Goal: Register for event/course

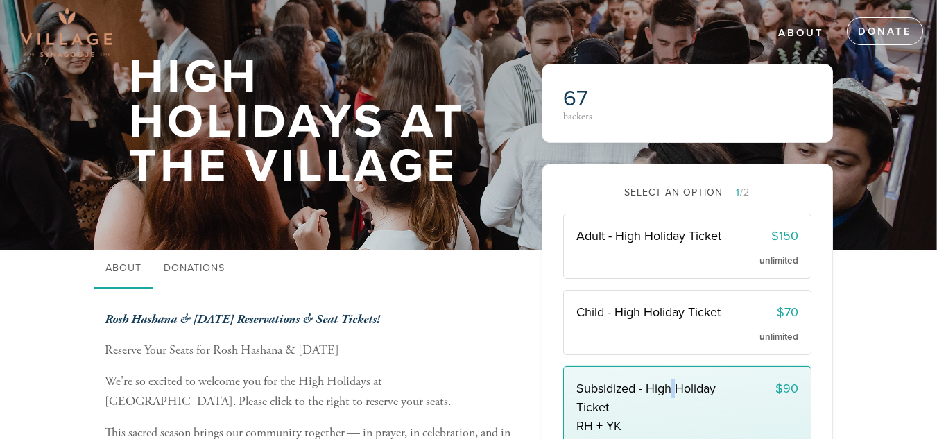
scroll to position [139, 0]
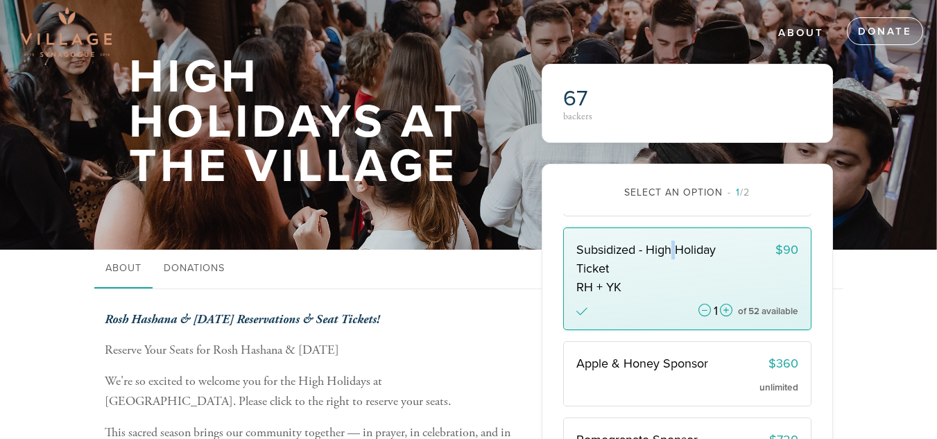
click at [673, 276] on span "Subsidized - High Holiday Ticket" at bounding box center [645, 259] width 139 height 34
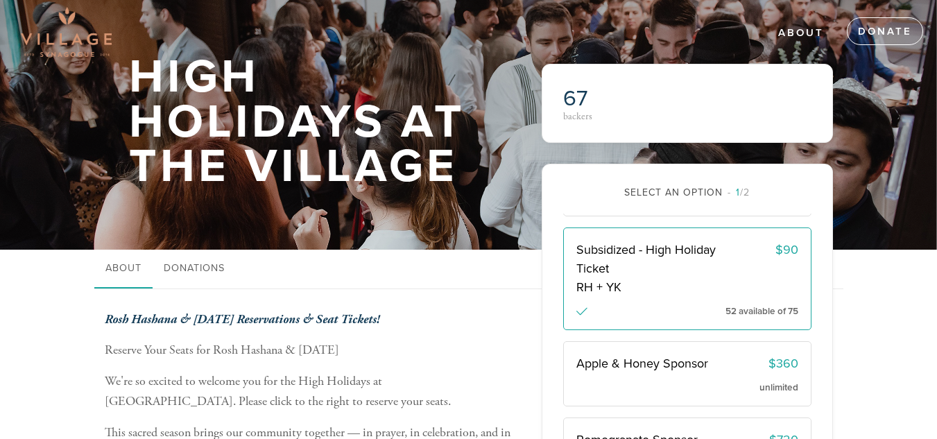
click at [673, 276] on span "Subsidized - High Holiday Ticket" at bounding box center [645, 259] width 139 height 34
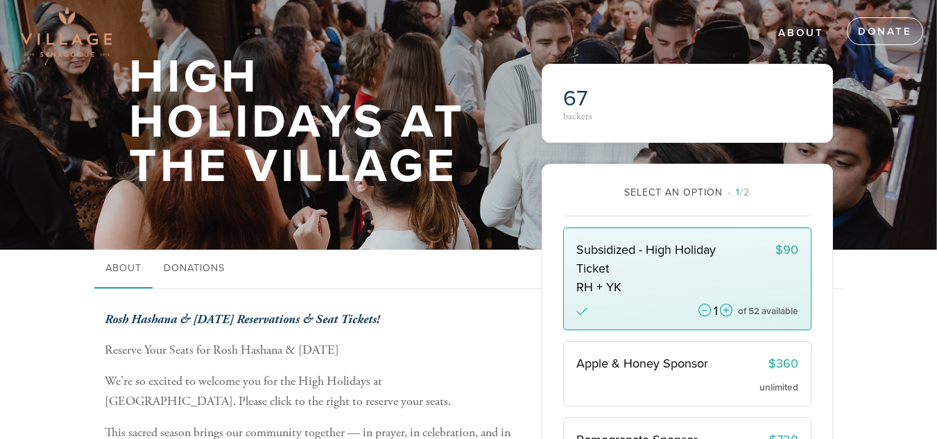
click at [673, 276] on span "Subsidized - High Holiday Ticket" at bounding box center [645, 259] width 139 height 34
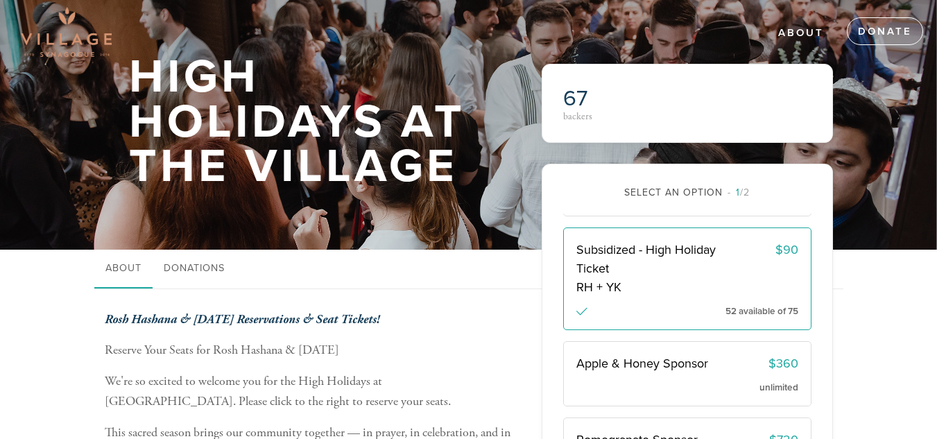
click at [673, 276] on span "Subsidized - High Holiday Ticket" at bounding box center [645, 259] width 139 height 34
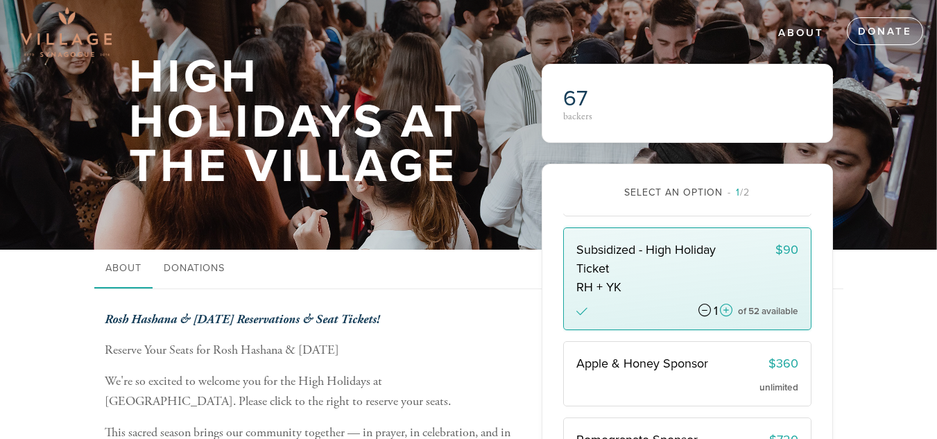
click at [698, 317] on icon at bounding box center [704, 310] width 12 height 12
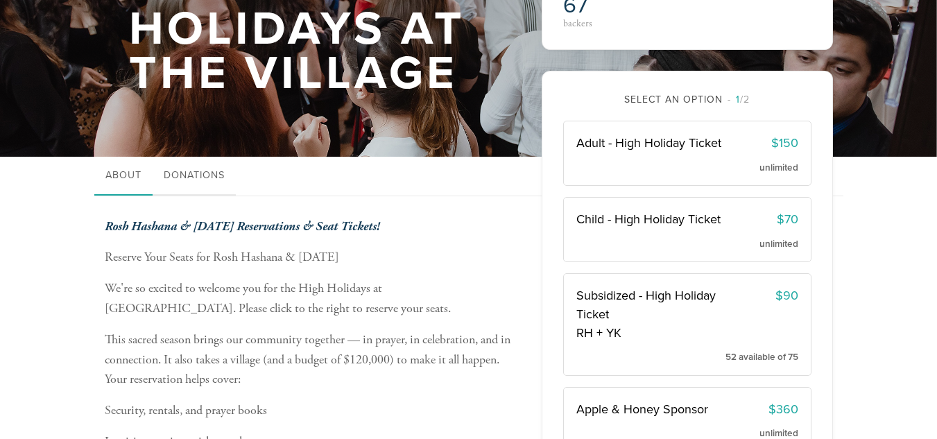
scroll to position [69, 0]
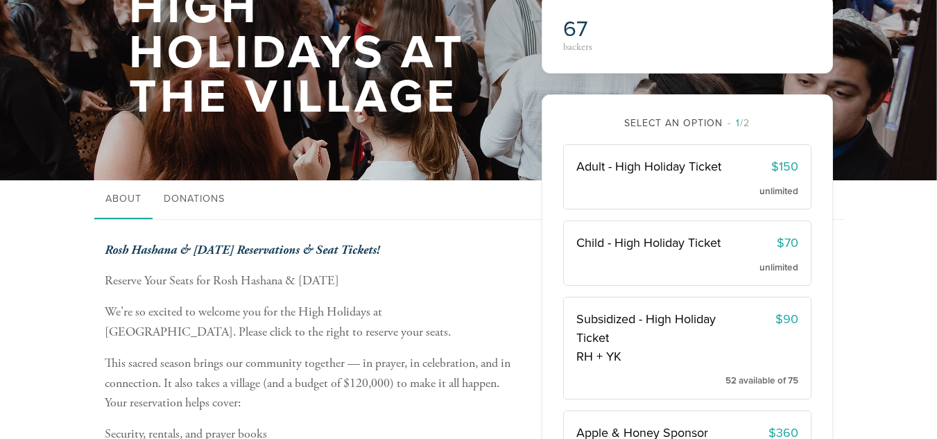
click at [117, 196] on link "About" at bounding box center [123, 199] width 58 height 39
click at [584, 57] on div "67 backers" at bounding box center [687, 33] width 291 height 79
click at [583, 57] on div "67 backers" at bounding box center [687, 33] width 291 height 79
click at [578, 41] on div "67 backers" at bounding box center [623, 34] width 120 height 36
click at [626, 37] on h2 "67" at bounding box center [623, 29] width 120 height 26
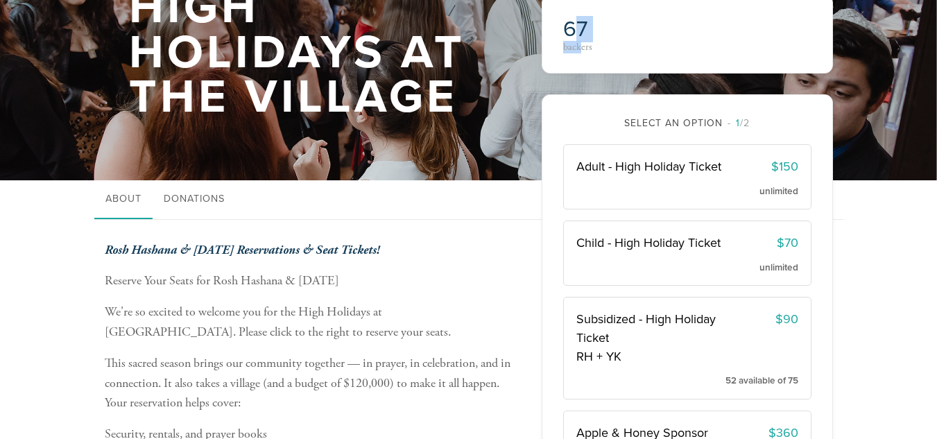
click at [573, 34] on span "67" at bounding box center [575, 29] width 24 height 26
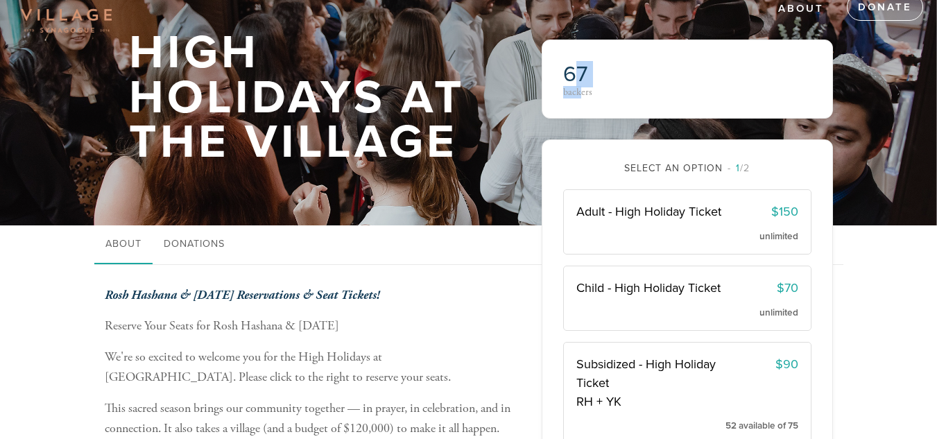
scroll to position [0, 0]
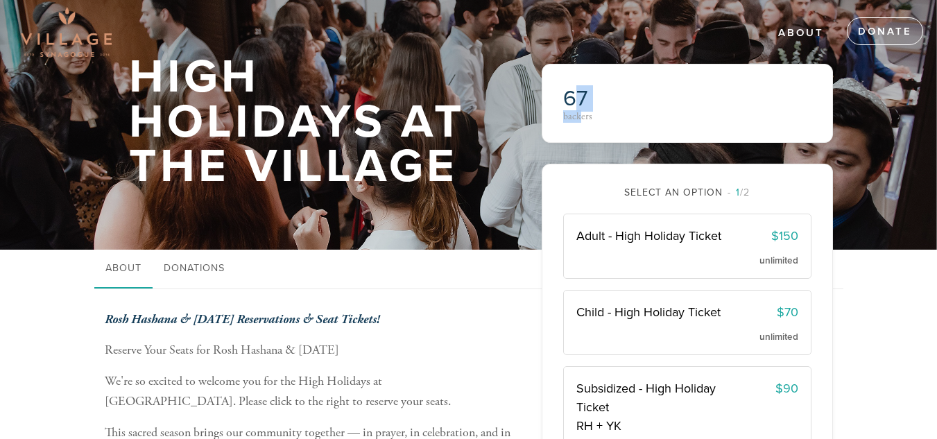
click at [682, 110] on h2 "67" at bounding box center [623, 98] width 120 height 26
click at [804, 34] on link "About" at bounding box center [801, 33] width 67 height 26
